Goal: Transaction & Acquisition: Purchase product/service

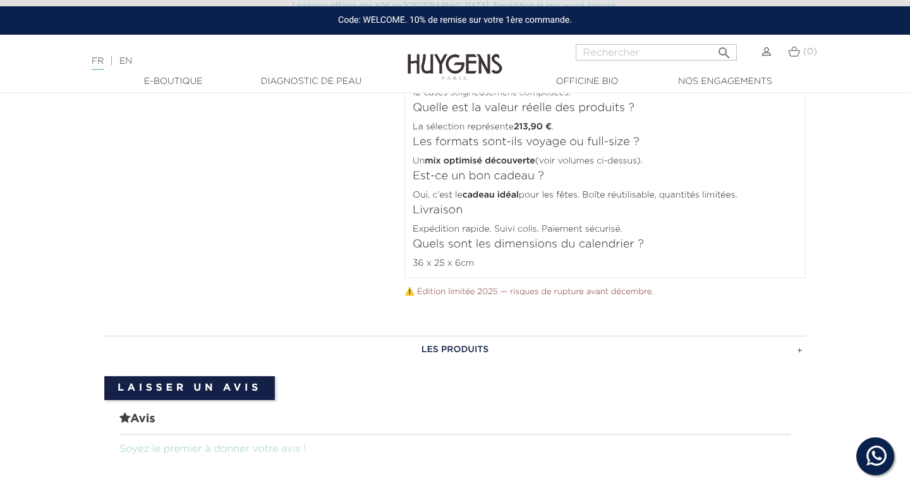
scroll to position [1305, 0]
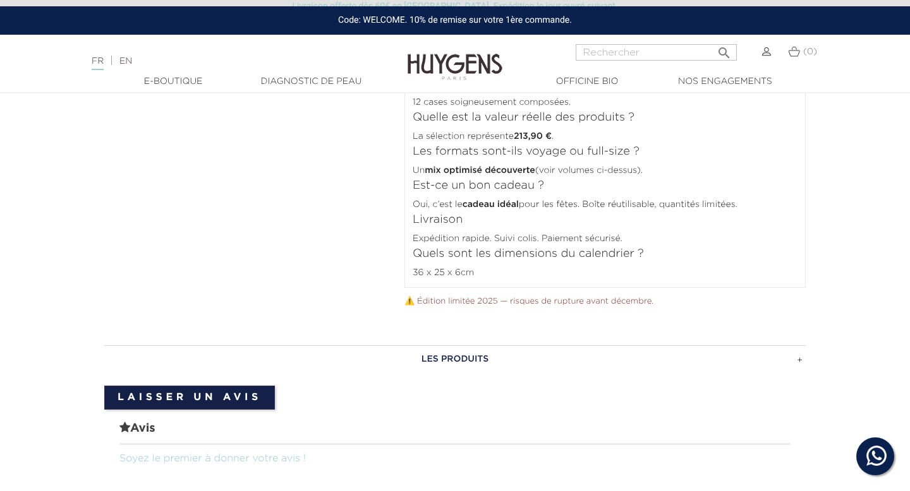
click at [491, 263] on div "36 x 25 x 6cm" at bounding box center [605, 271] width 385 height 17
click at [491, 256] on div "FAQ Combien de cases ? 12 cases soigneusement composées. Quelle est la valeur r…" at bounding box center [604, 168] width 401 height 240
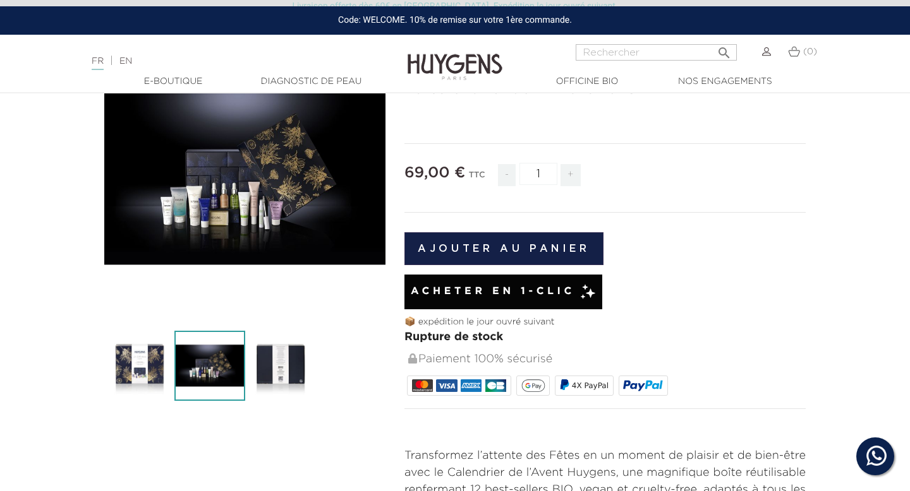
scroll to position [104, 0]
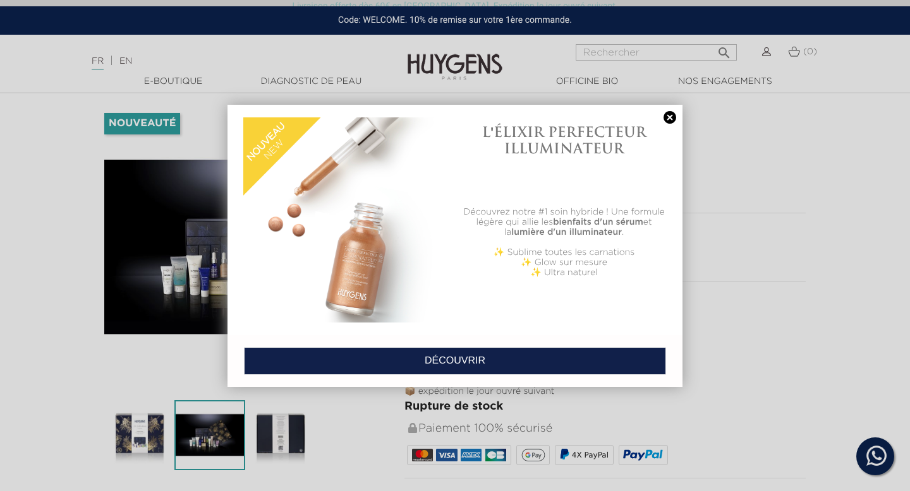
click at [670, 114] on link at bounding box center [670, 117] width 18 height 13
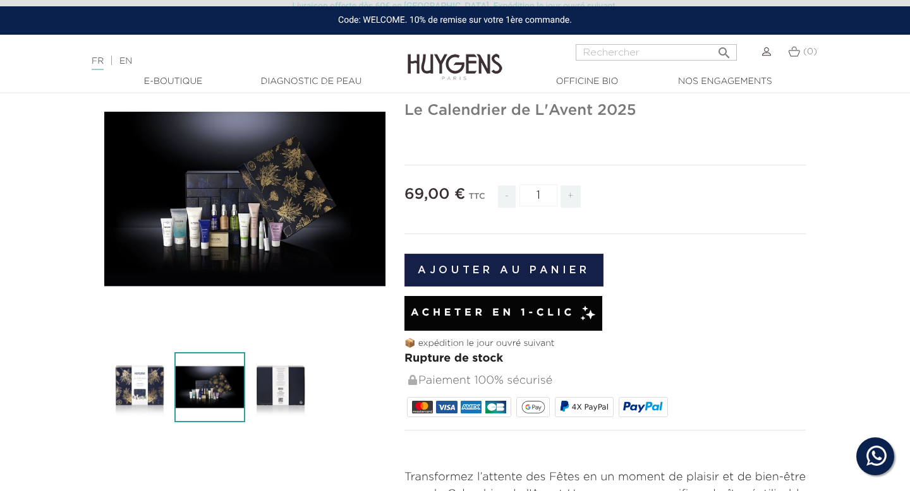
scroll to position [160, 0]
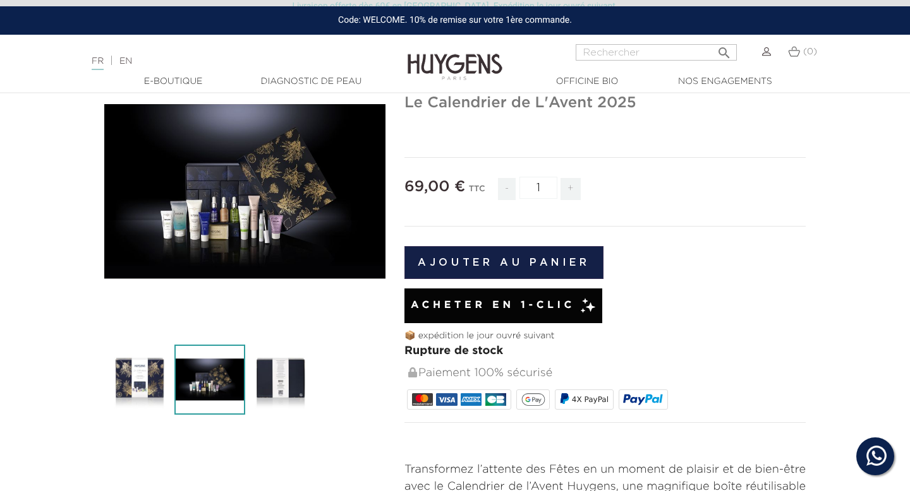
click at [157, 382] on img at bounding box center [139, 380] width 70 height 70
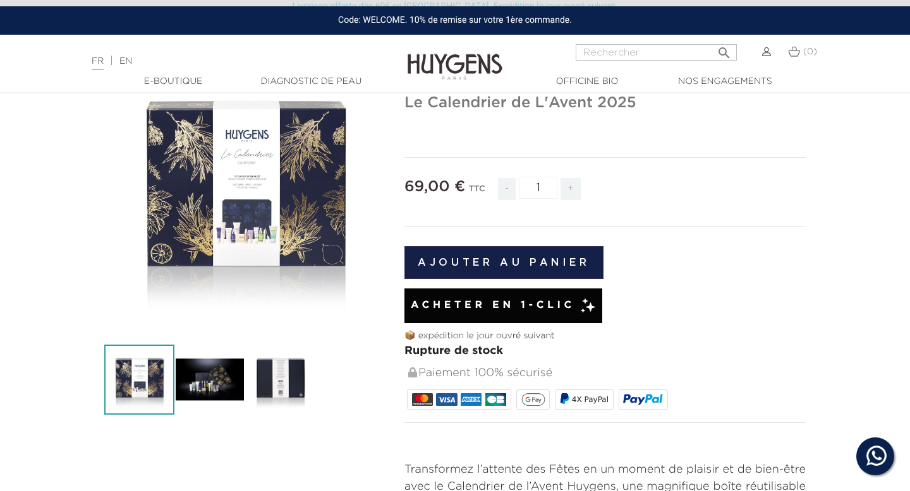
click at [205, 383] on img at bounding box center [209, 380] width 70 height 70
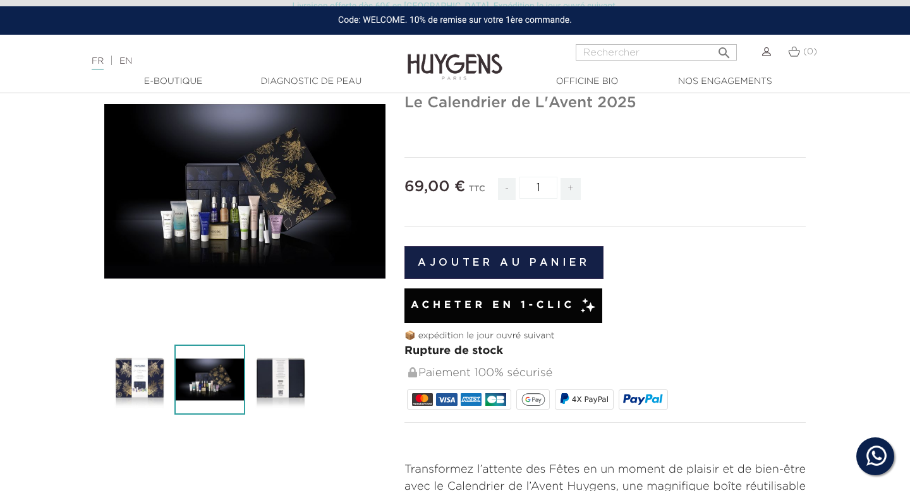
click at [251, 381] on img at bounding box center [280, 380] width 70 height 70
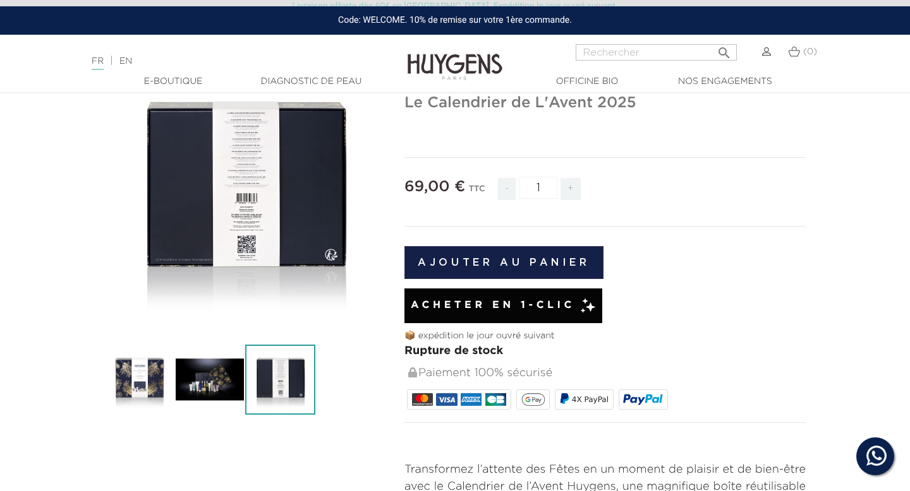
click at [208, 383] on img at bounding box center [209, 380] width 70 height 70
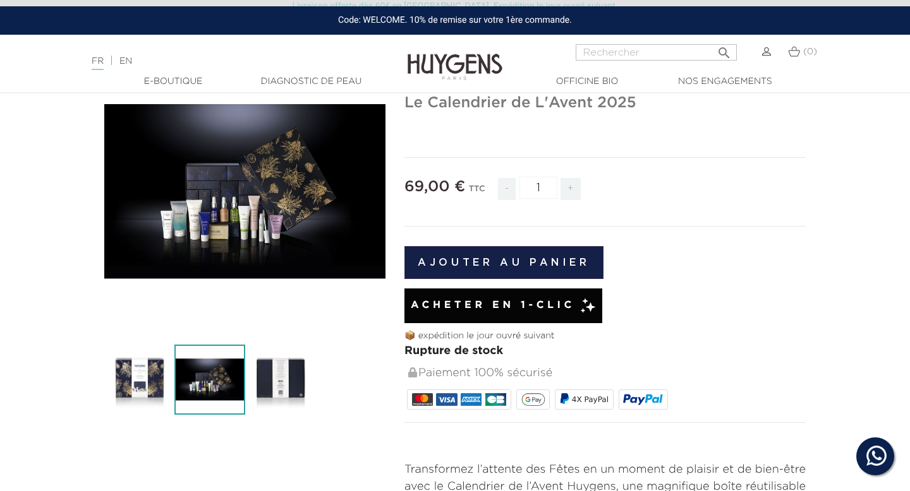
click at [153, 382] on img at bounding box center [139, 380] width 70 height 70
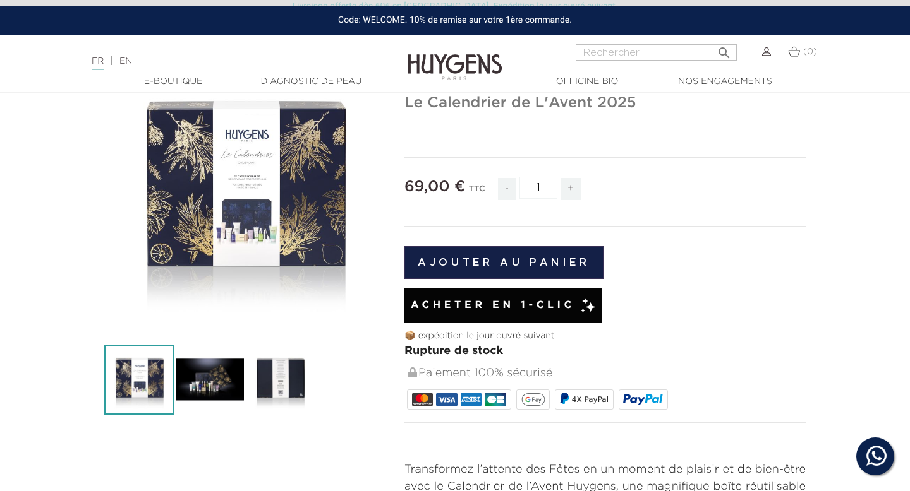
click at [193, 380] on img at bounding box center [209, 380] width 70 height 70
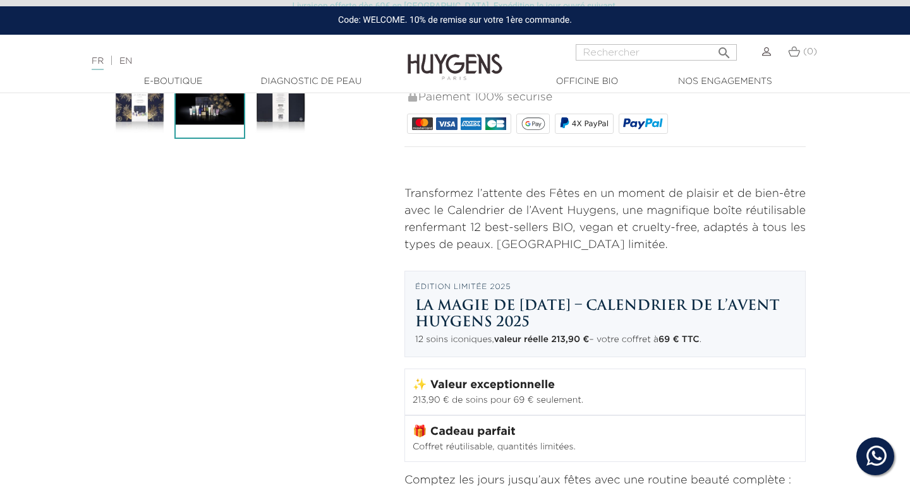
scroll to position [432, 0]
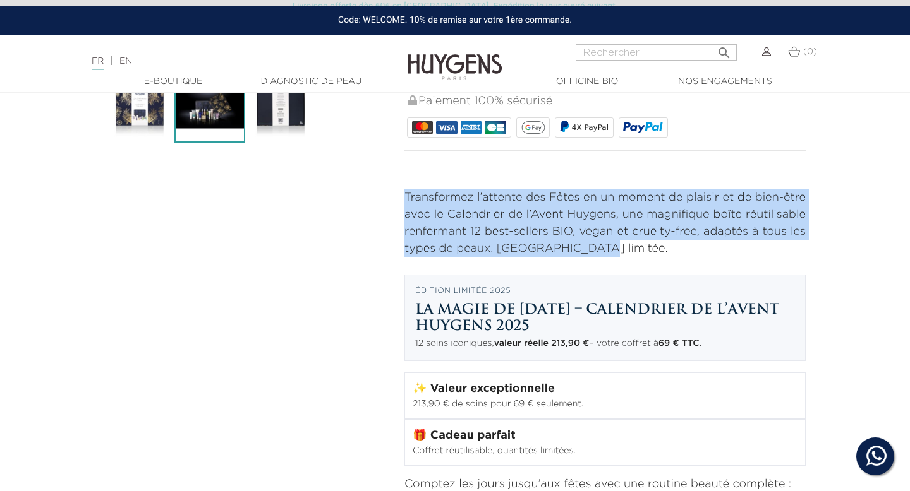
drag, startPoint x: 395, startPoint y: 193, endPoint x: 605, endPoint y: 249, distance: 216.5
click at [605, 249] on div "LA MAGIE DE [DATE] Le Calendrier de L'Avent 2025" at bounding box center [605, 480] width 420 height 1402
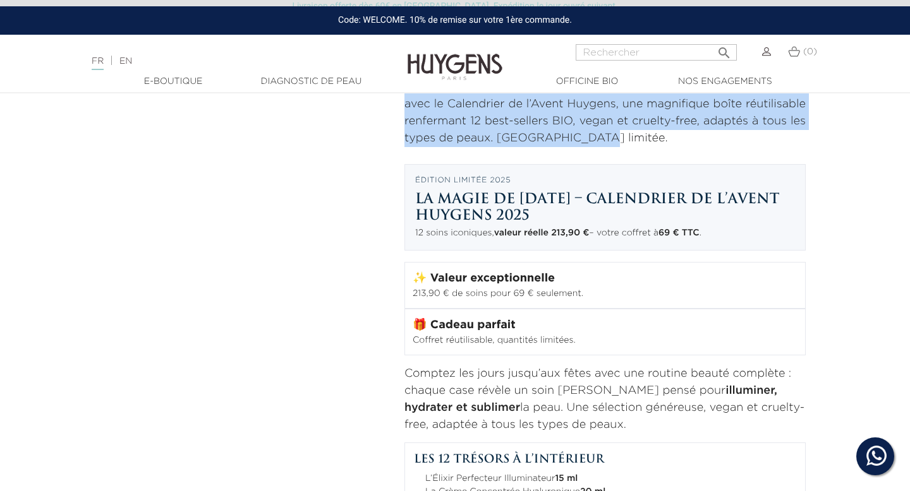
scroll to position [559, 0]
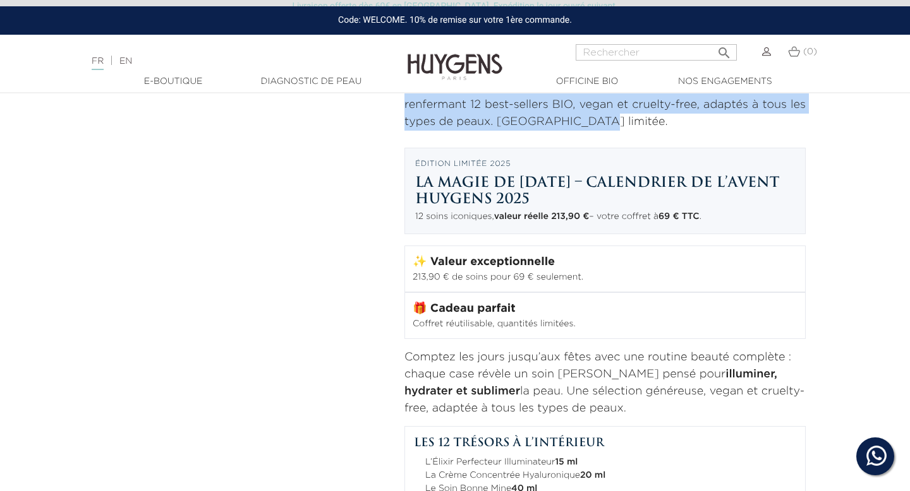
drag, startPoint x: 397, startPoint y: 352, endPoint x: 605, endPoint y: 406, distance: 214.7
click at [605, 406] on div "LA MAGIE DE [DATE] Le Calendrier de L'Avent 2025" at bounding box center [605, 353] width 420 height 1402
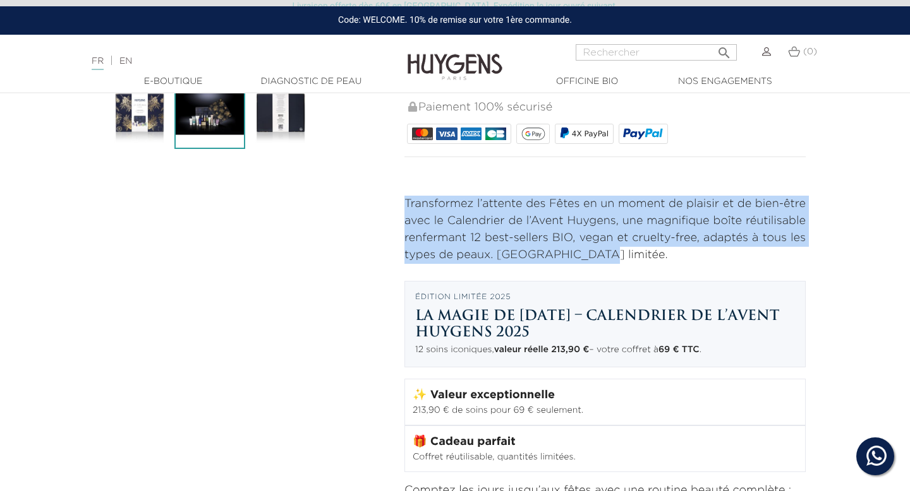
scroll to position [419, 0]
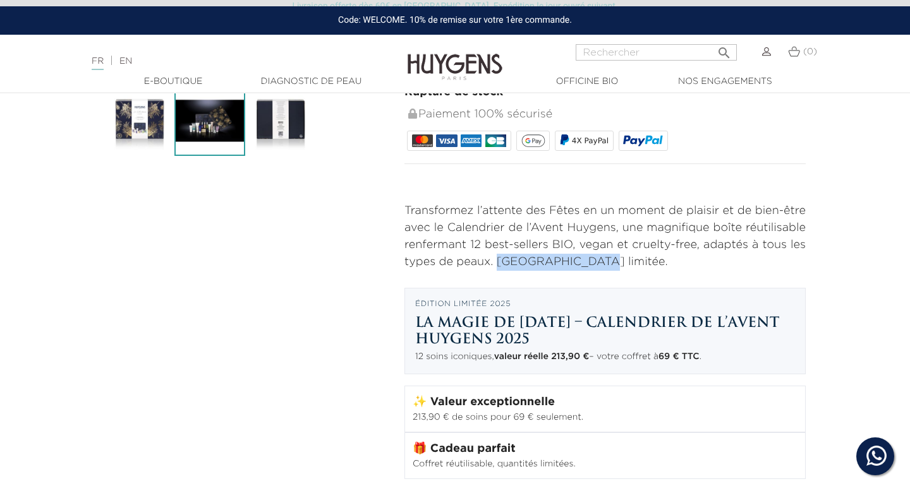
drag, startPoint x: 496, startPoint y: 265, endPoint x: 593, endPoint y: 265, distance: 96.7
click at [593, 265] on p "Transformez l’attente des Fêtes en un moment de plaisir et de bien-être avec le…" at bounding box center [604, 237] width 401 height 68
copy p "Édition limitée."
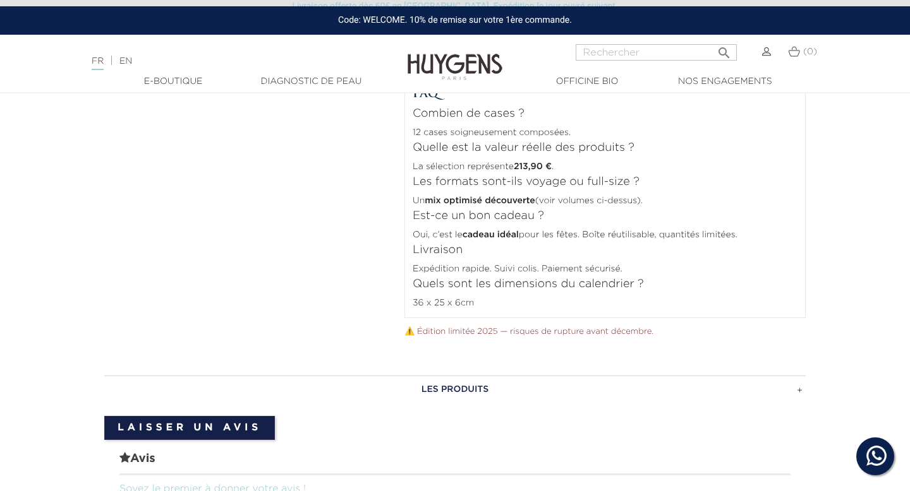
scroll to position [1265, 0]
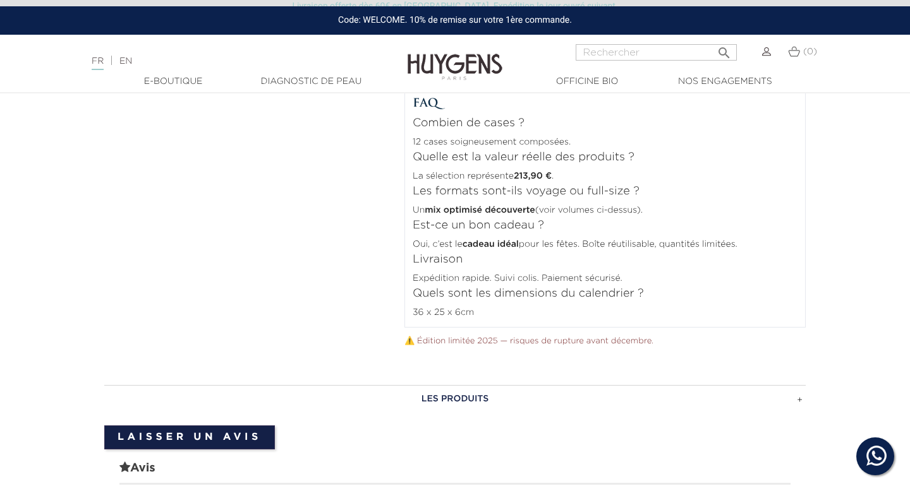
drag, startPoint x: 541, startPoint y: 211, endPoint x: 676, endPoint y: 211, distance: 134.6
click at [677, 211] on div "Un mix optimisé découverte (voir volumes ci-dessus)." at bounding box center [605, 208] width 385 height 17
click at [534, 225] on div "FAQ Combien de cases ? 12 cases soigneusement composées. Quelle est la valeur r…" at bounding box center [604, 208] width 401 height 240
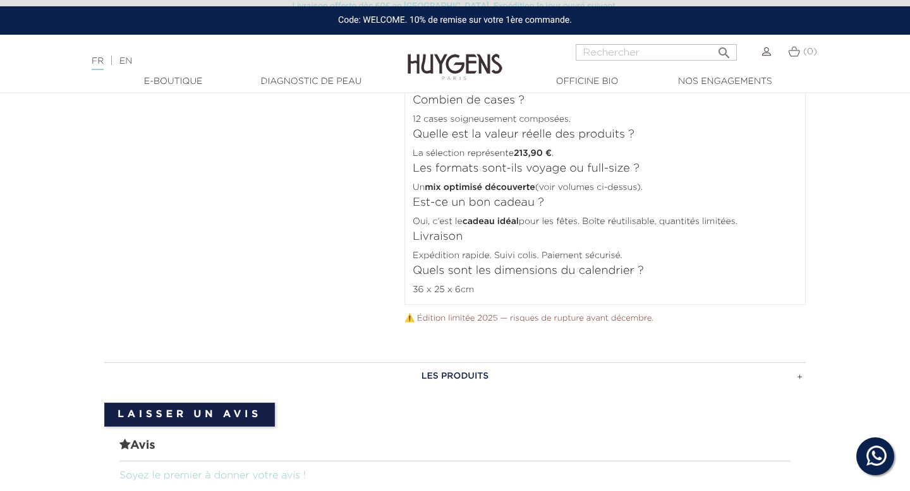
scroll to position [1292, 0]
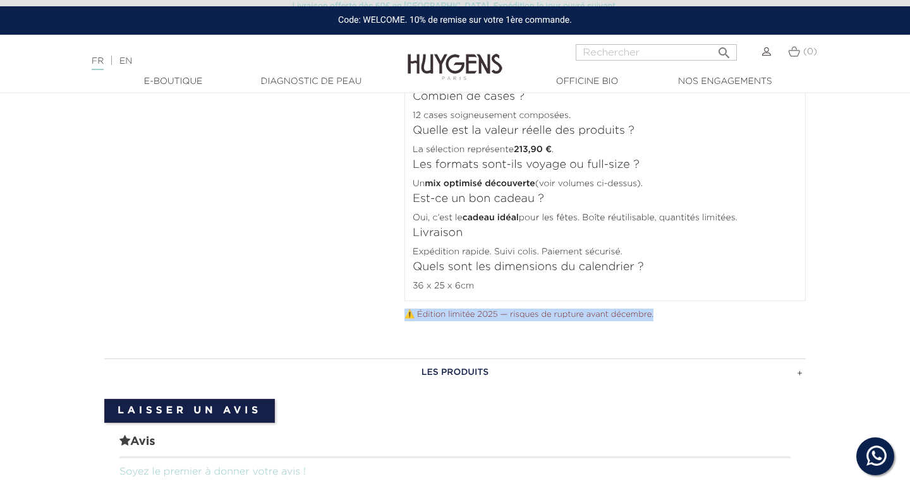
drag, startPoint x: 407, startPoint y: 313, endPoint x: 674, endPoint y: 308, distance: 267.3
click at [674, 309] on p "⚠️ Édition limitée 2025 — risques de rupture avant décembre." at bounding box center [604, 315] width 401 height 13
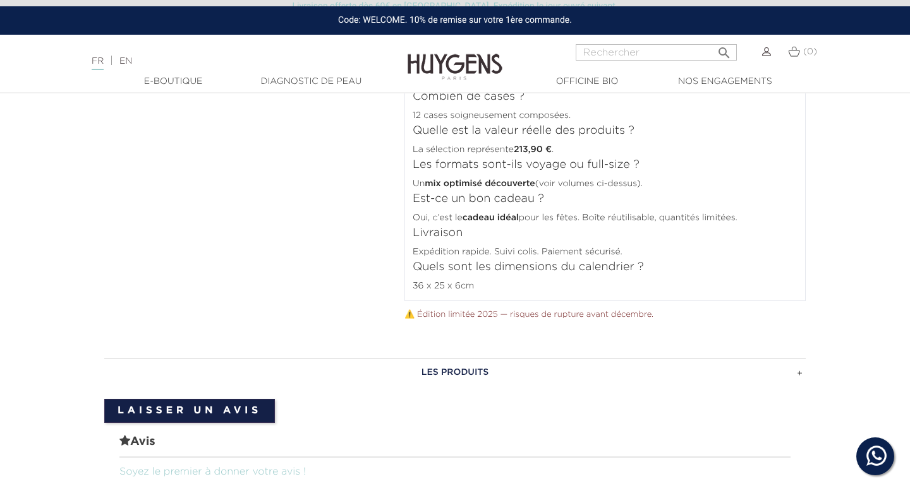
scroll to position [1290, 0]
click at [473, 386] on h3 "LES PRODUITS" at bounding box center [454, 375] width 701 height 28
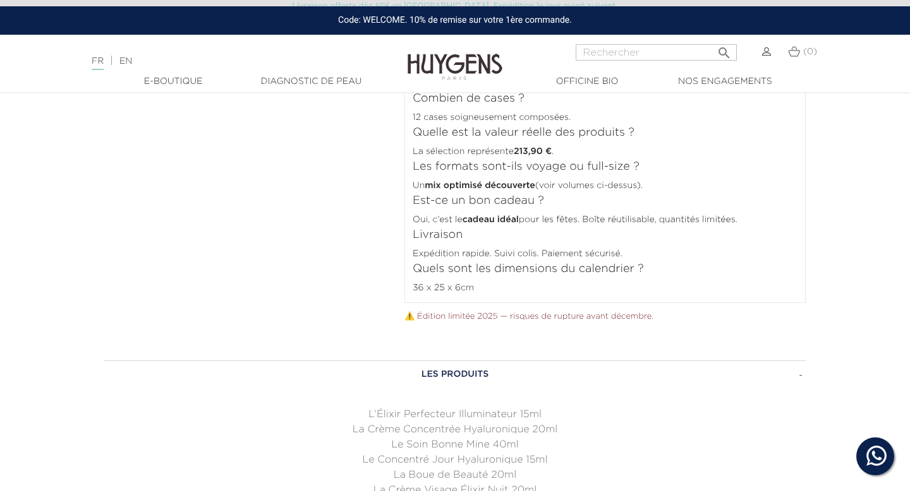
click at [476, 380] on h3 "LES PRODUITS" at bounding box center [454, 375] width 701 height 28
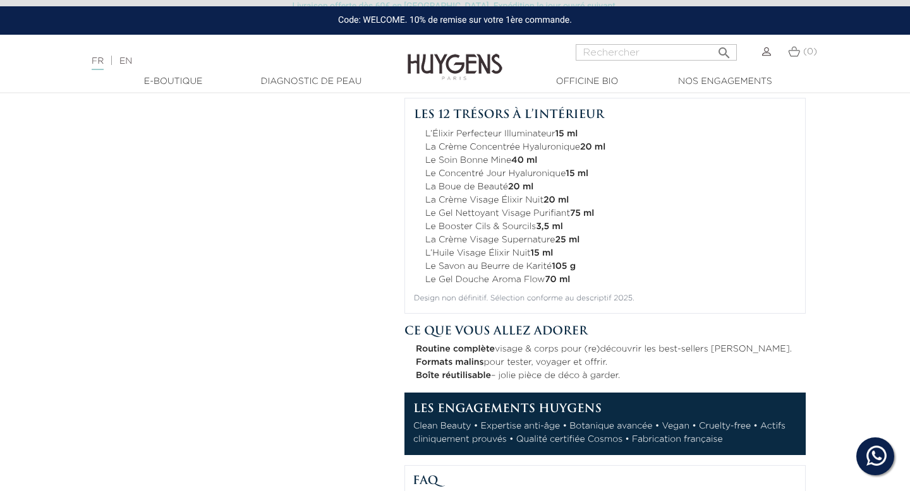
scroll to position [881, 0]
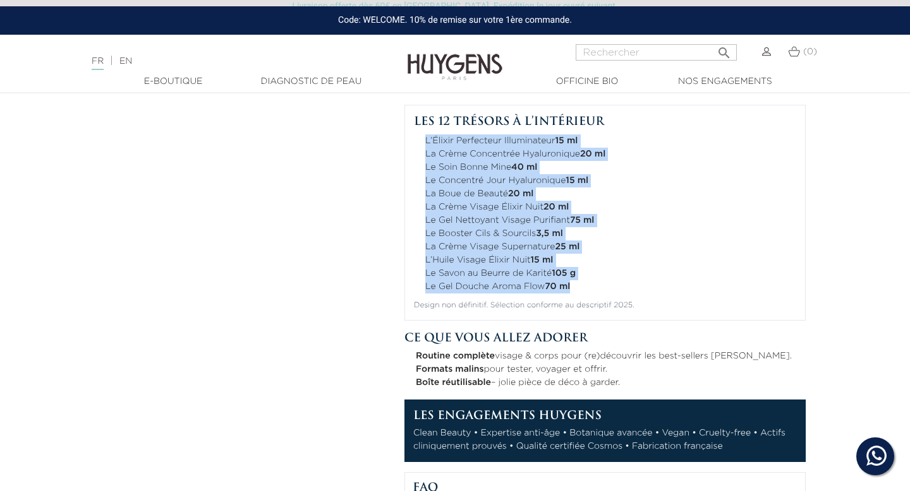
drag, startPoint x: 586, startPoint y: 286, endPoint x: 422, endPoint y: 142, distance: 218.0
click at [422, 142] on ul "L’Élixir Perfecteur Illuminateur 15 ml La Crème Concentrée Hyaluronique 20 ml L…" at bounding box center [605, 214] width 382 height 159
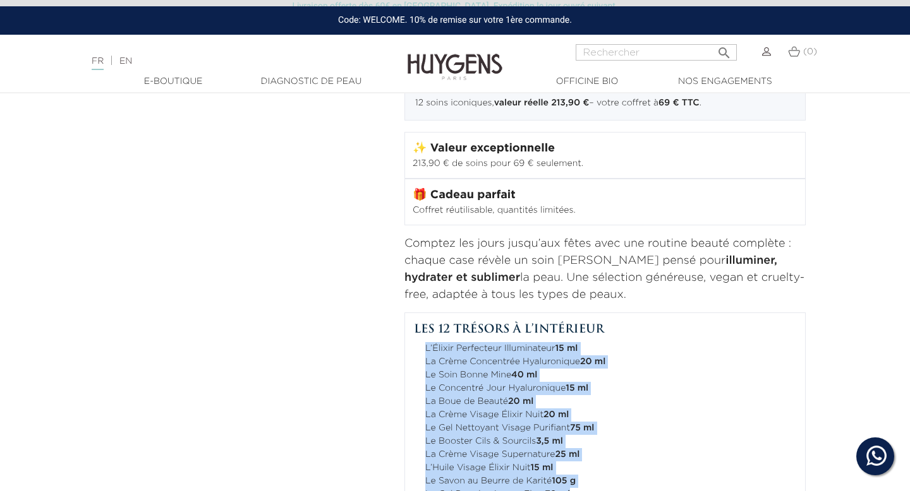
scroll to position [661, 0]
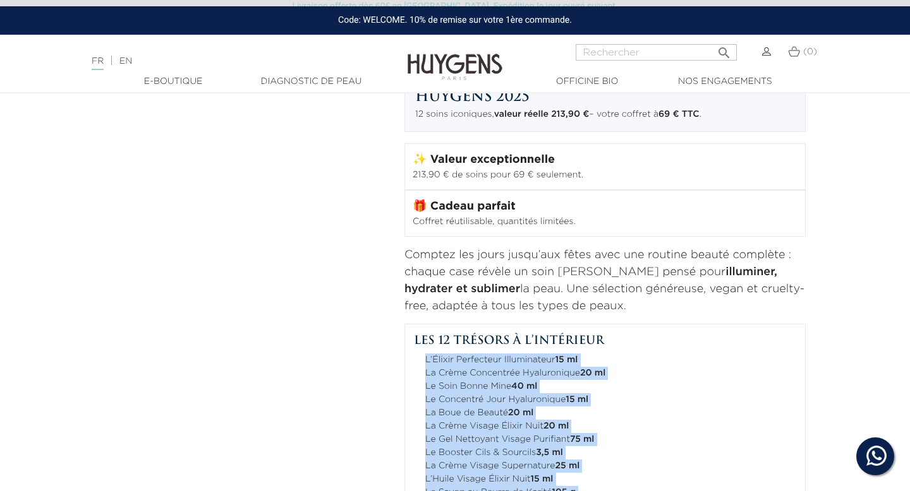
click at [342, 293] on div "Nouveauté   " at bounding box center [455, 251] width 720 height 1402
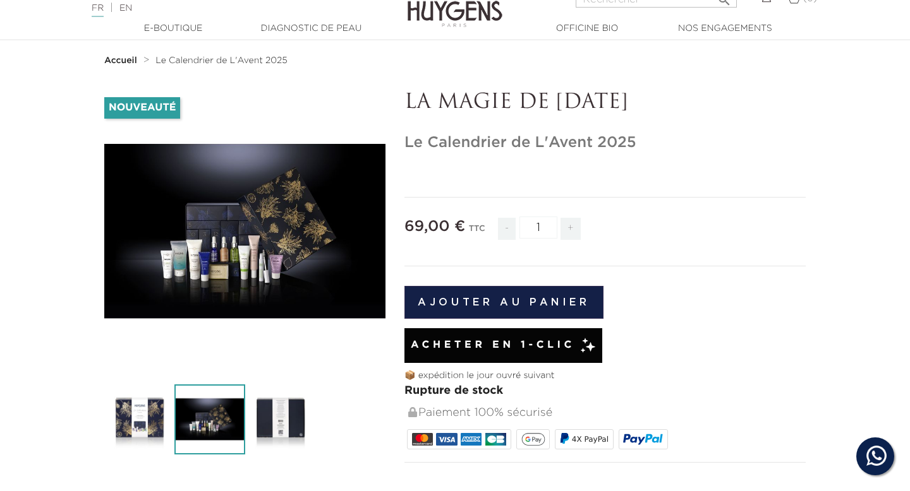
scroll to position [0, 0]
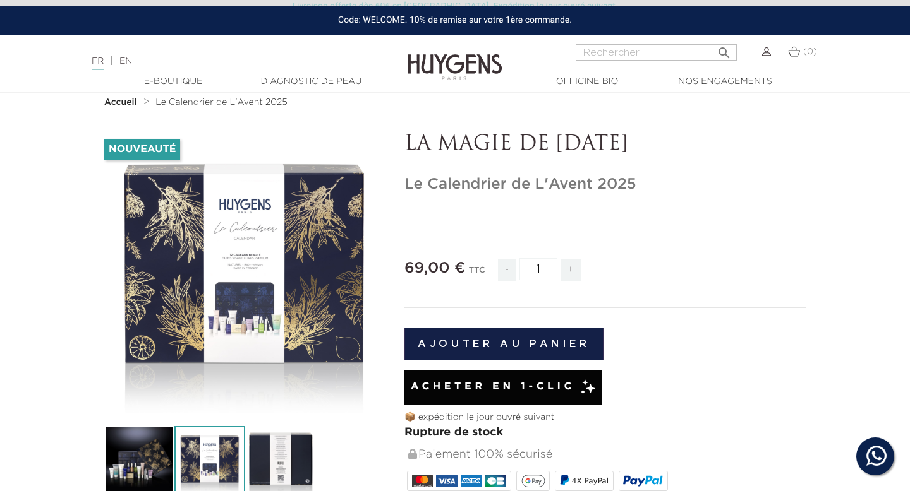
scroll to position [133, 0]
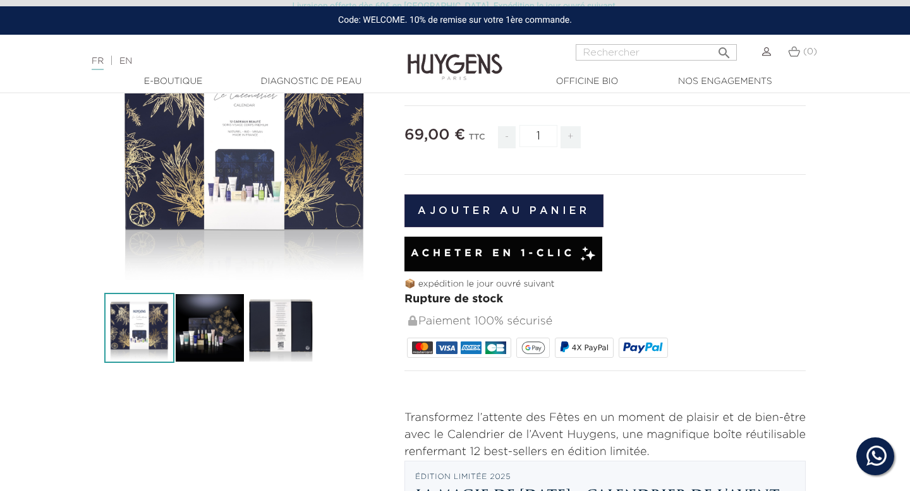
click at [219, 316] on img at bounding box center [209, 328] width 70 height 70
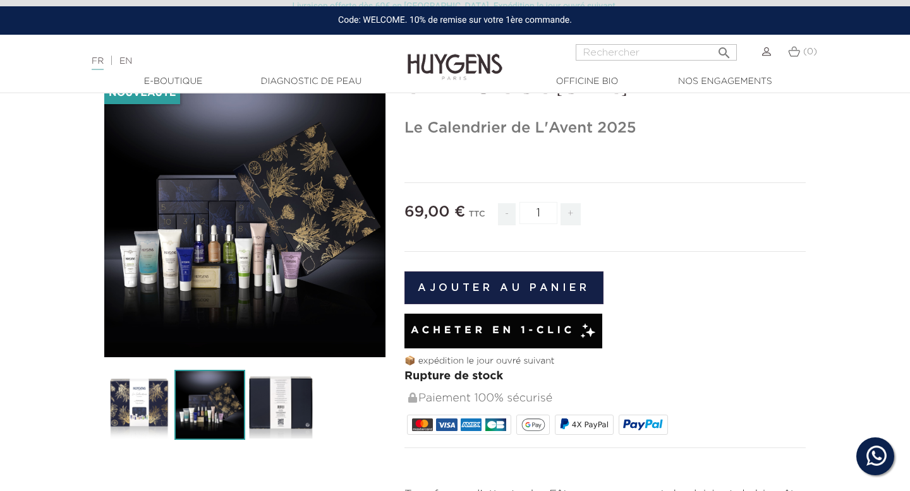
scroll to position [133, 0]
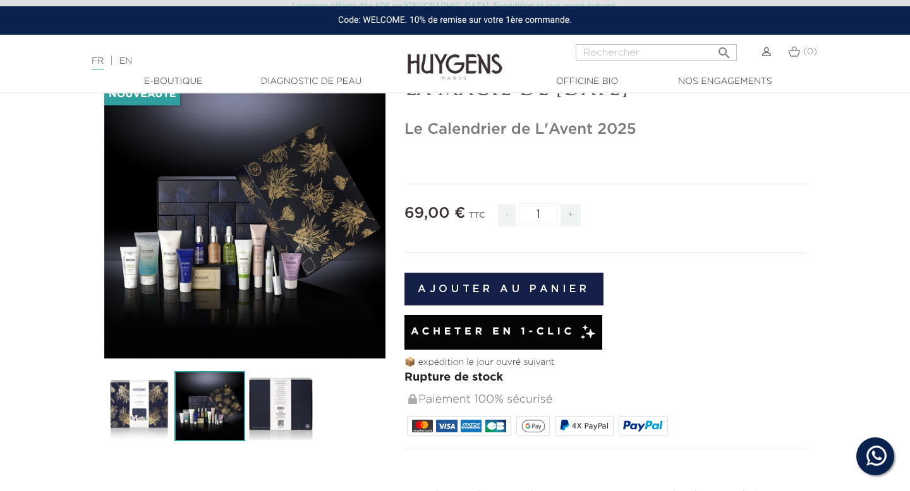
click at [289, 394] on img at bounding box center [280, 406] width 70 height 70
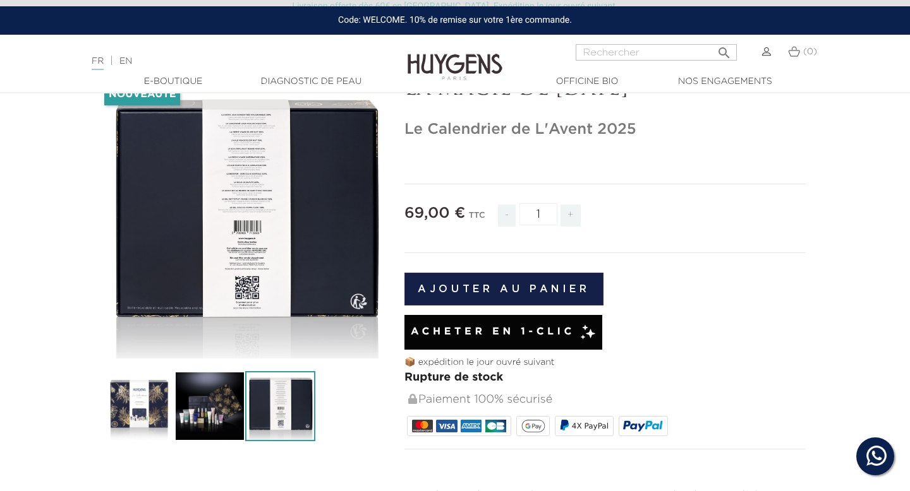
click at [203, 399] on img at bounding box center [209, 406] width 70 height 70
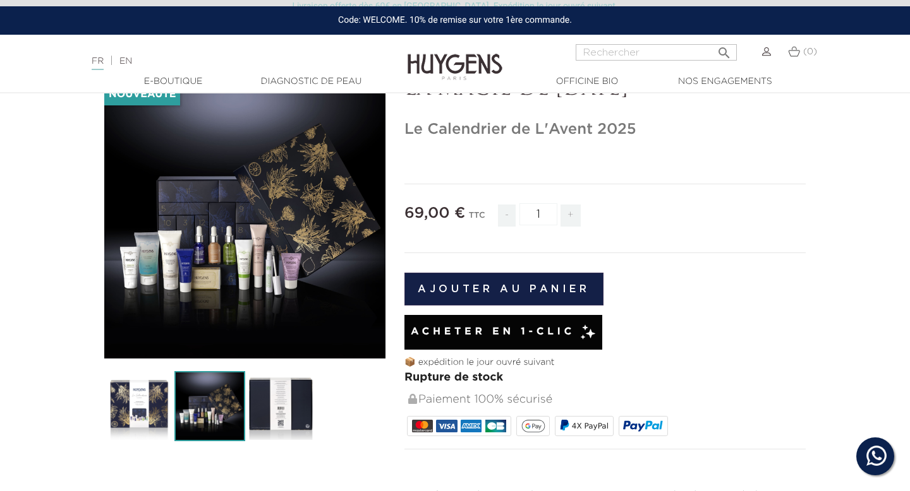
click at [157, 399] on img at bounding box center [139, 406] width 70 height 70
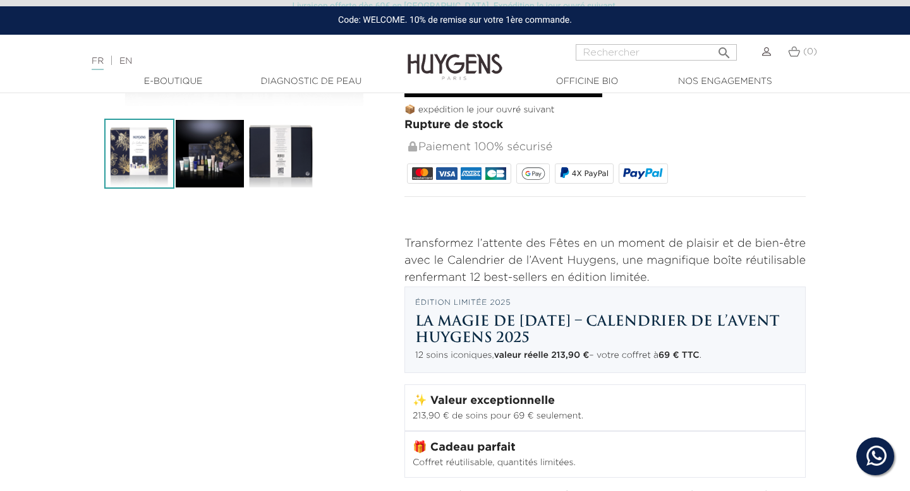
scroll to position [0, 0]
